Goal: Information Seeking & Learning: Find specific fact

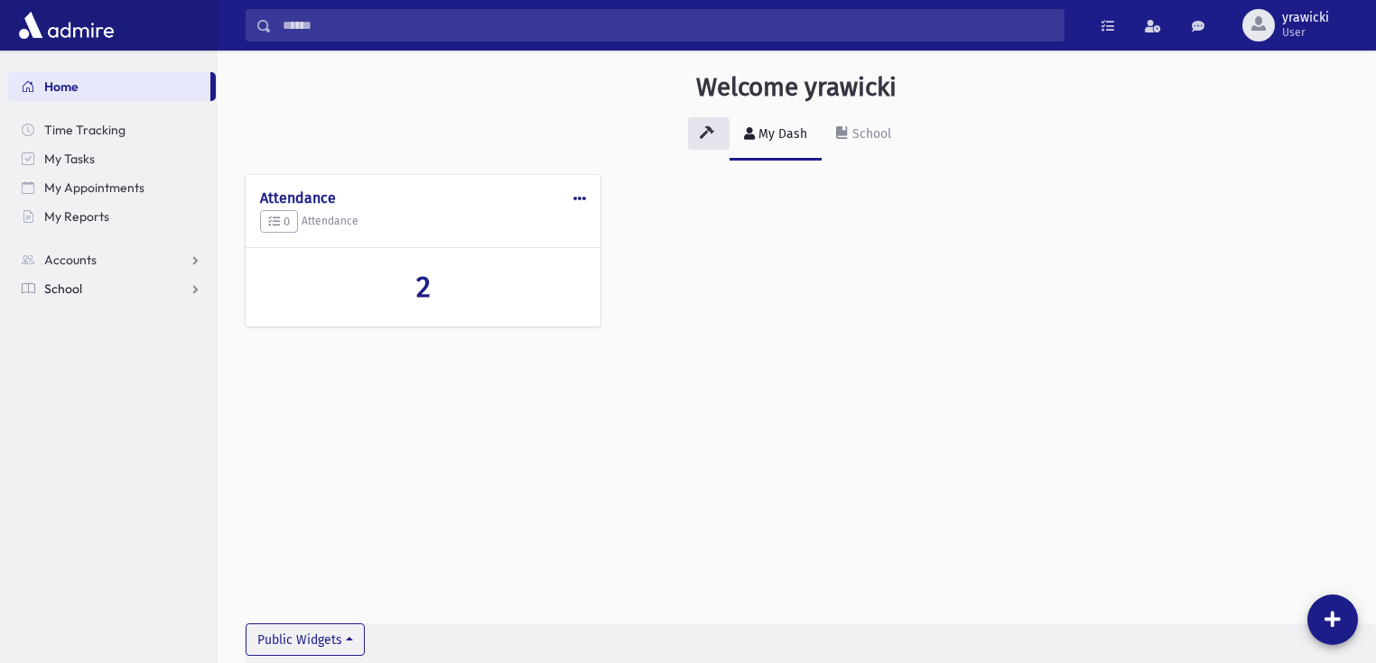
click at [73, 281] on span "School" at bounding box center [63, 289] width 38 height 16
click at [81, 252] on span "Accounts" at bounding box center [70, 260] width 52 height 16
click at [92, 282] on span "Account List" at bounding box center [88, 289] width 69 height 16
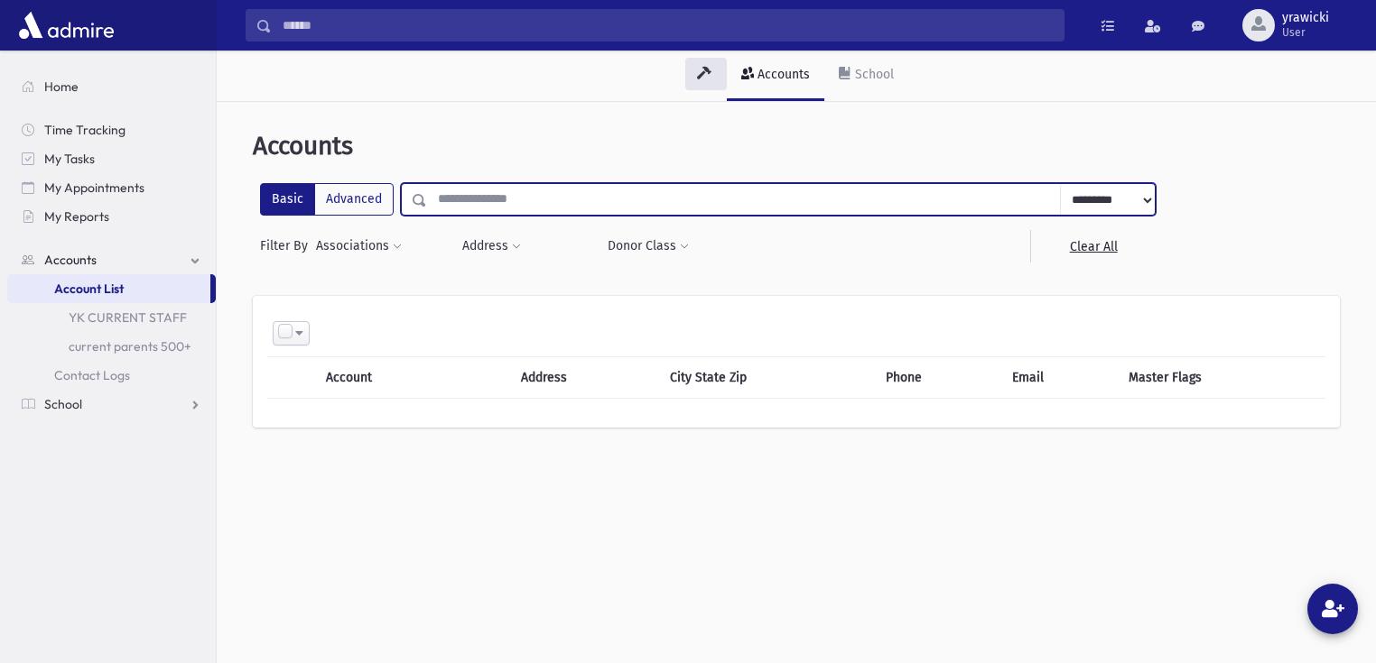
click at [538, 196] on input "text" at bounding box center [744, 199] width 634 height 32
type input "*****"
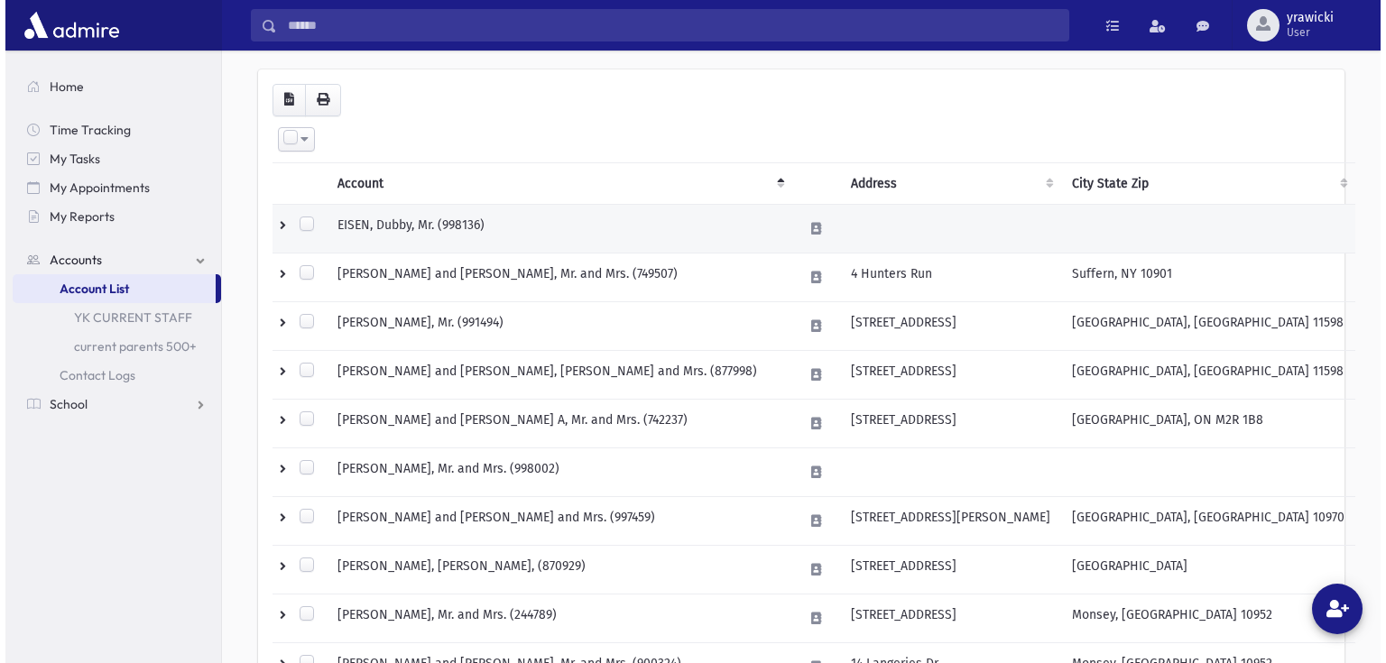
scroll to position [289, 0]
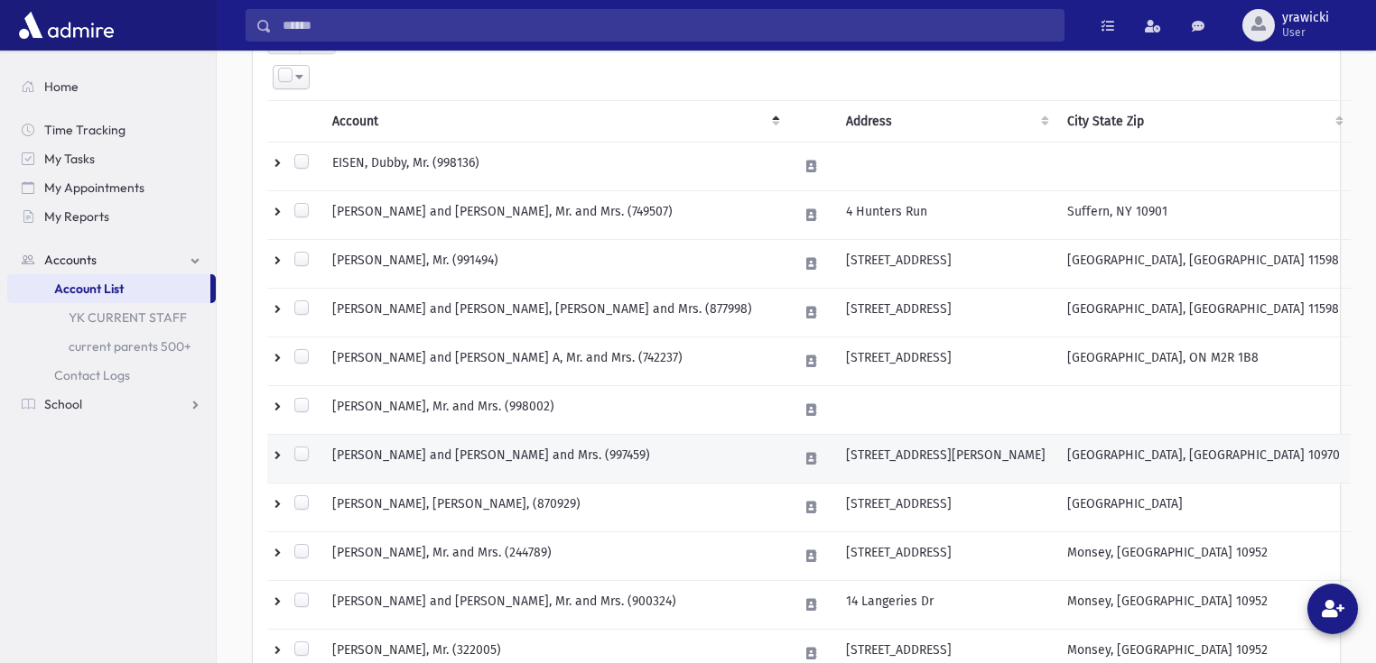
click at [907, 449] on td "10 Ivy Lane" at bounding box center [945, 458] width 221 height 49
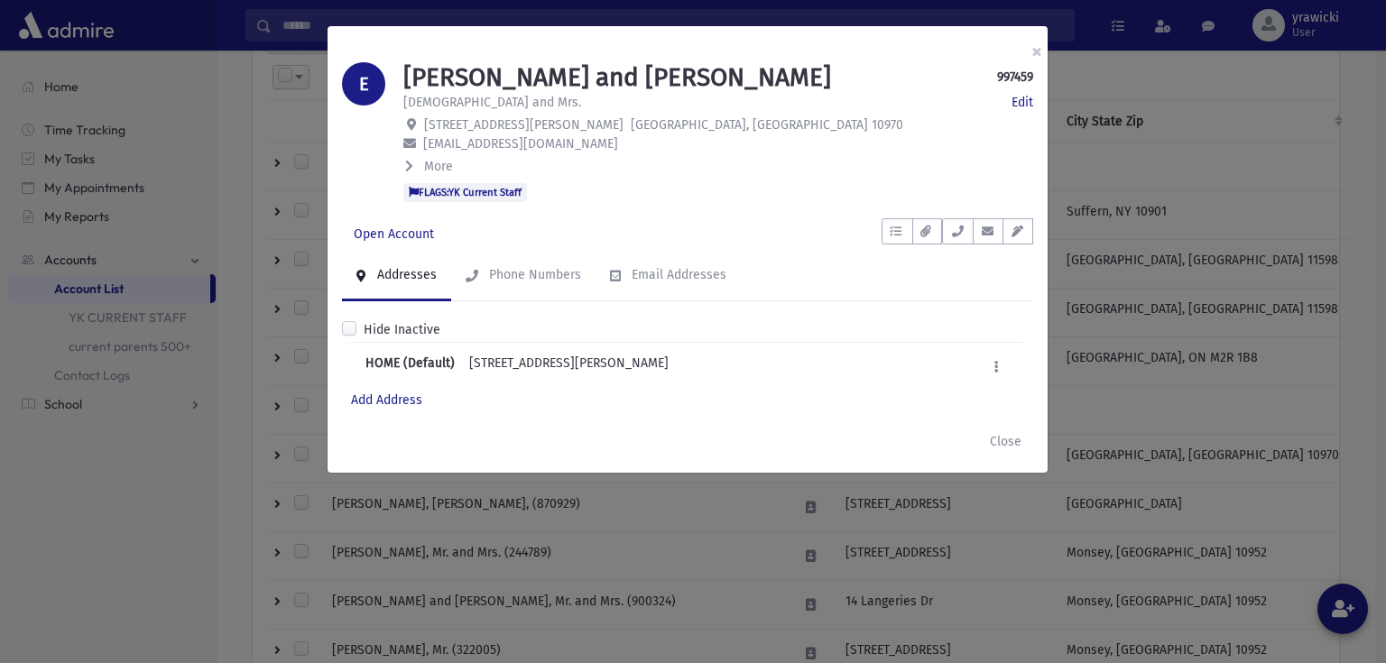
click at [469, 126] on span "10 Ivy Lane" at bounding box center [523, 124] width 199 height 15
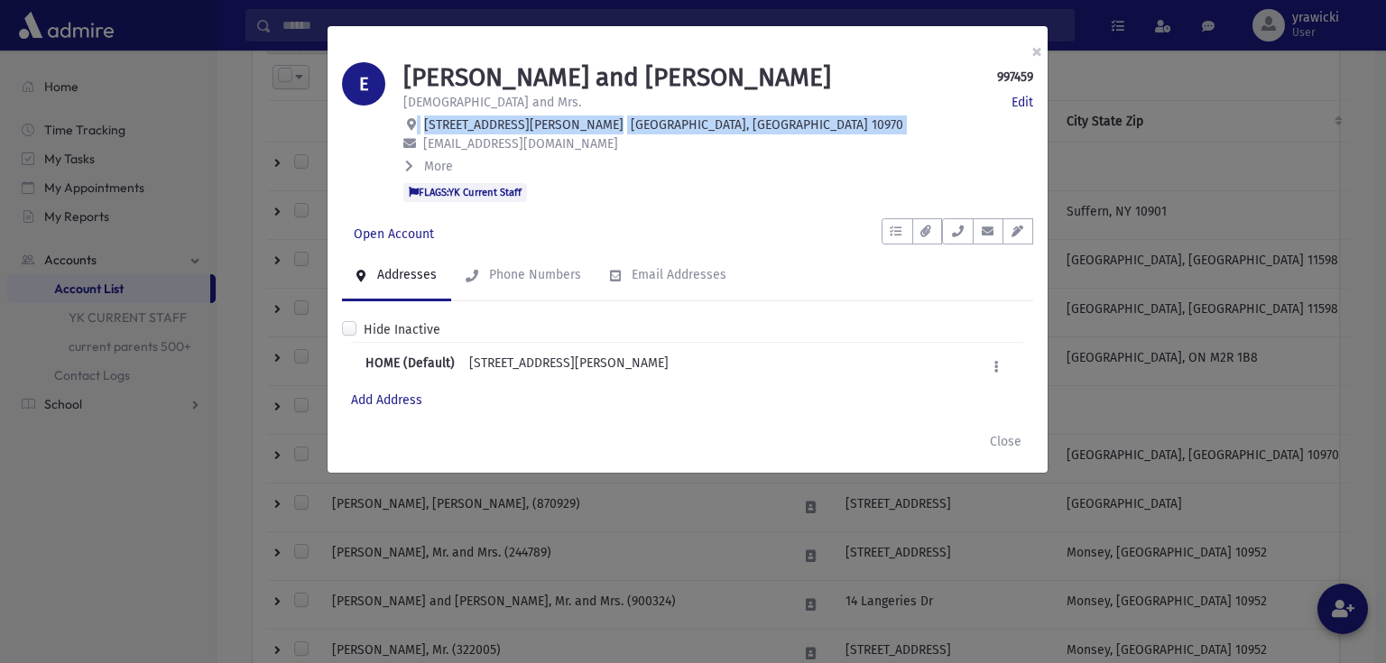
click at [469, 126] on span "10 Ivy Lane" at bounding box center [523, 124] width 199 height 15
